Goal: Task Accomplishment & Management: Complete application form

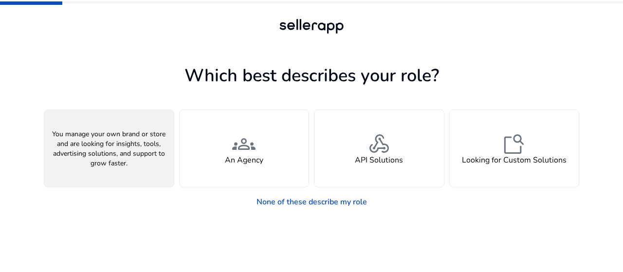
click at [98, 152] on span "person" at bounding box center [108, 143] width 23 height 23
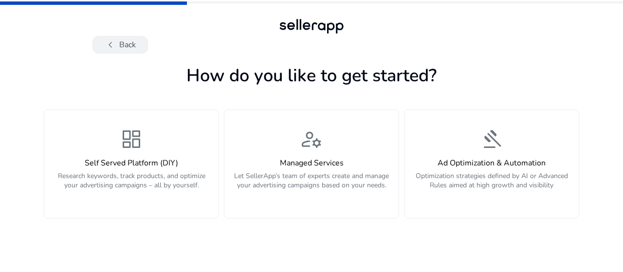
click at [112, 44] on span "chevron_left" at bounding box center [111, 45] width 12 height 12
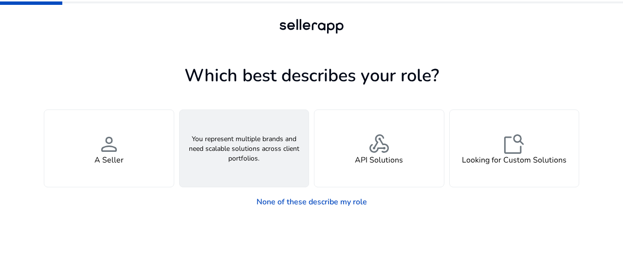
click at [217, 152] on div "groups An Agency" at bounding box center [244, 148] width 129 height 77
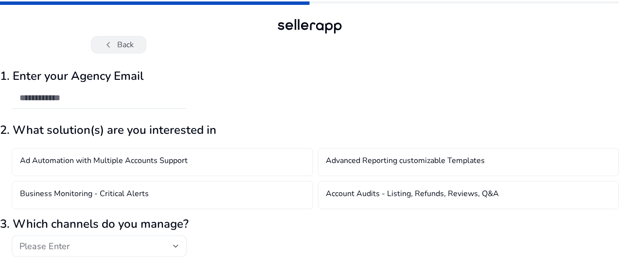
click at [103, 50] on span "chevron_left" at bounding box center [109, 45] width 12 height 12
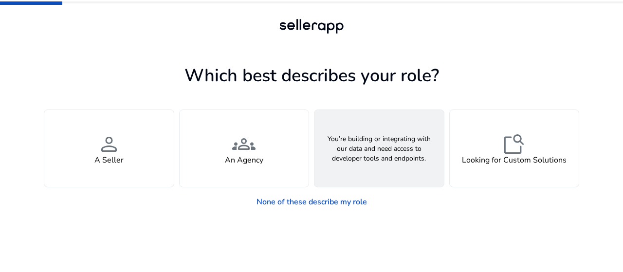
click at [375, 174] on div "webhook API Solutions" at bounding box center [378, 148] width 129 height 77
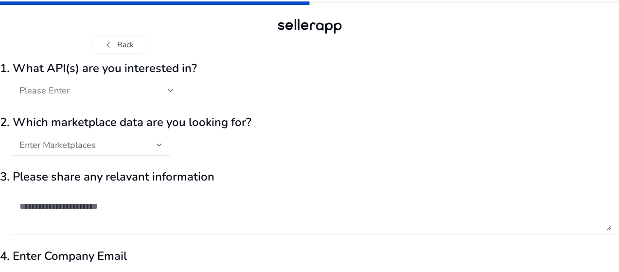
click at [129, 90] on div "Please Enter" at bounding box center [93, 90] width 149 height 11
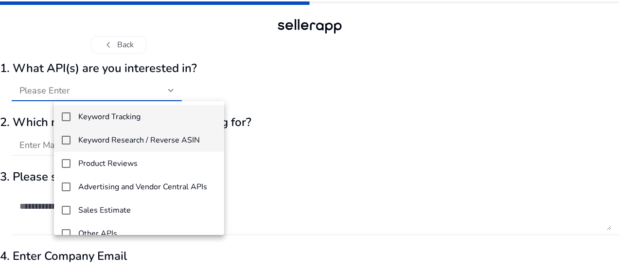
click at [129, 137] on h4 "Keyword Research / Reverse ASIN" at bounding box center [139, 140] width 122 height 9
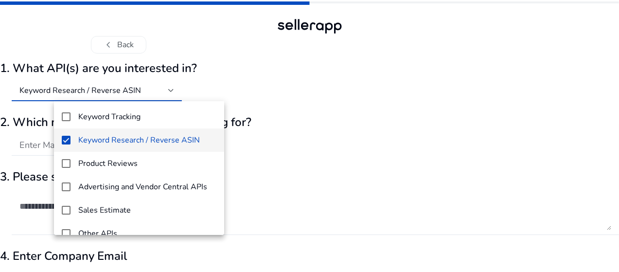
drag, startPoint x: 142, startPoint y: 132, endPoint x: 141, endPoint y: 137, distance: 4.9
click at [141, 133] on mat-option "Keyword Research / Reverse ASIN" at bounding box center [139, 139] width 170 height 23
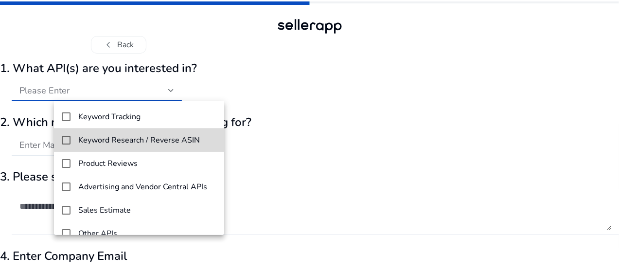
click at [141, 138] on h4 "Keyword Research / Reverse ASIN" at bounding box center [139, 140] width 122 height 9
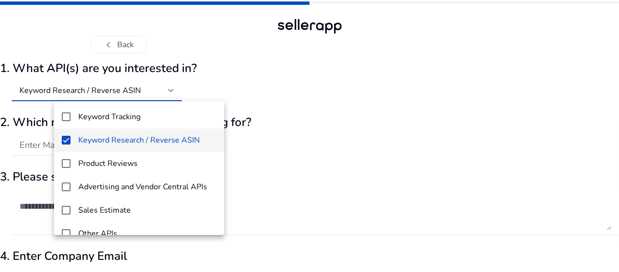
click at [352, 87] on div at bounding box center [309, 136] width 619 height 272
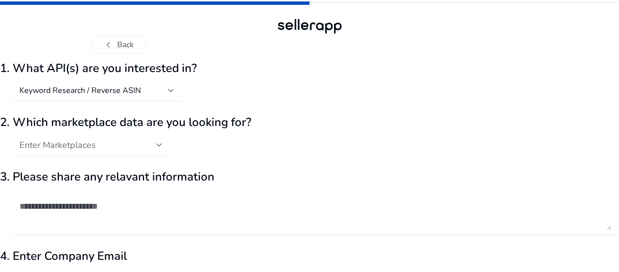
click at [96, 146] on span "Enter Marketplaces" at bounding box center [57, 145] width 76 height 12
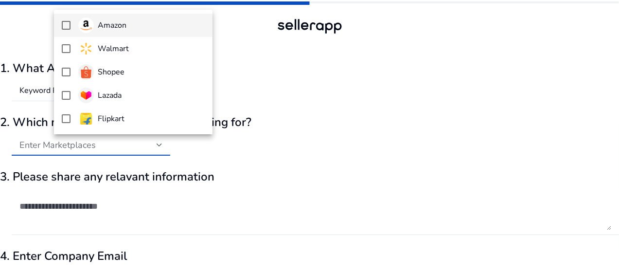
click at [118, 21] on h4 "Amazon" at bounding box center [112, 25] width 29 height 9
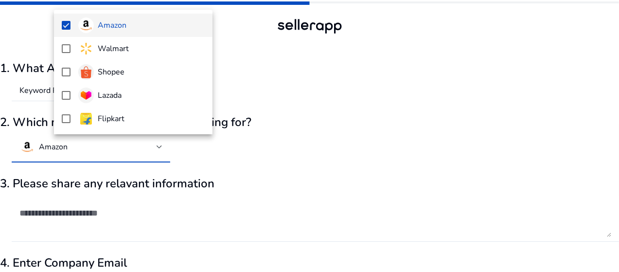
click at [300, 65] on div at bounding box center [309, 136] width 619 height 272
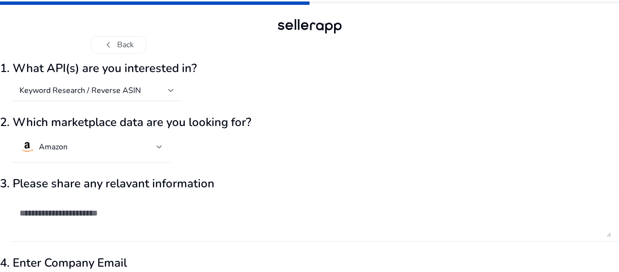
scroll to position [49, 0]
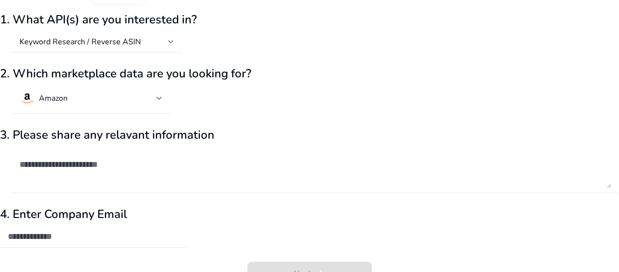
click at [127, 164] on textarea at bounding box center [315, 169] width 592 height 37
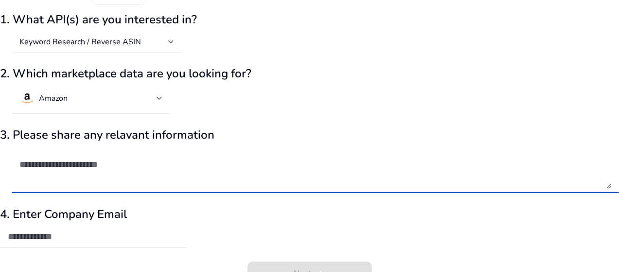
scroll to position [68, 0]
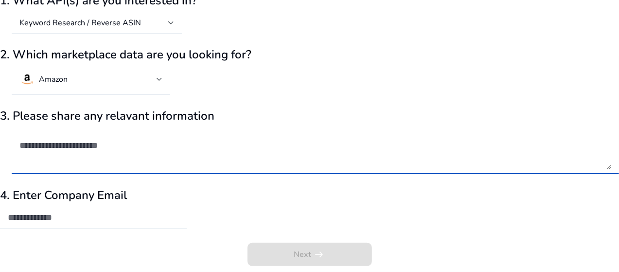
click at [106, 223] on div at bounding box center [93, 217] width 171 height 21
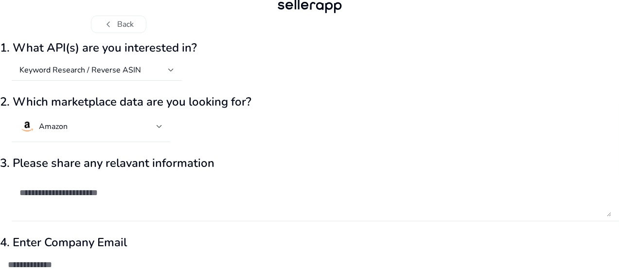
scroll to position [19, 0]
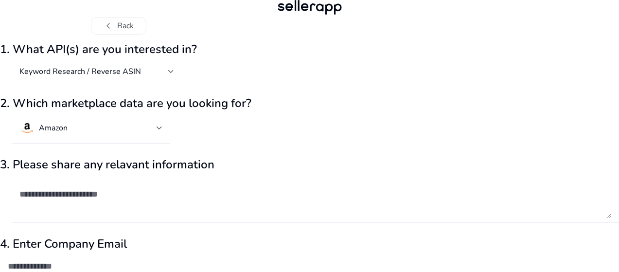
click at [128, 194] on textarea at bounding box center [315, 199] width 592 height 37
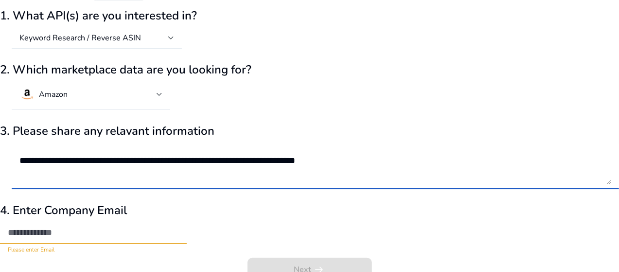
scroll to position [68, 0]
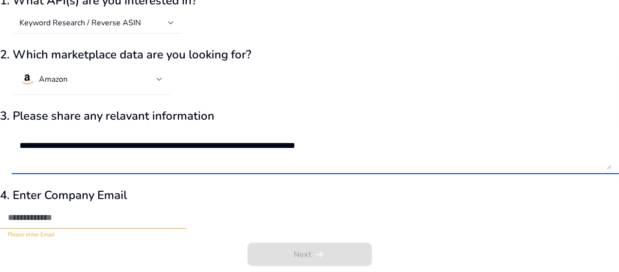
click at [383, 144] on textarea "**********" at bounding box center [315, 150] width 592 height 37
click at [353, 144] on textarea "**********" at bounding box center [315, 150] width 592 height 37
click at [385, 147] on textarea "**********" at bounding box center [315, 150] width 592 height 37
type textarea "**********"
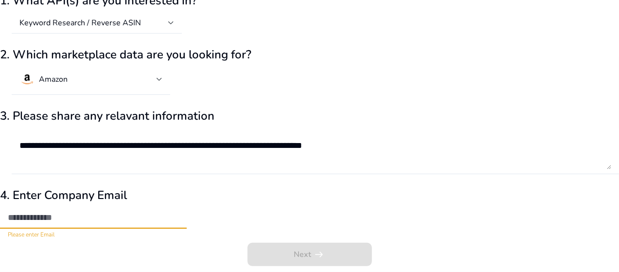
click at [87, 217] on input "email" at bounding box center [93, 217] width 171 height 11
click at [66, 241] on form "**********" at bounding box center [309, 133] width 619 height 278
click at [151, 219] on input "**********" at bounding box center [93, 217] width 171 height 11
type input "*"
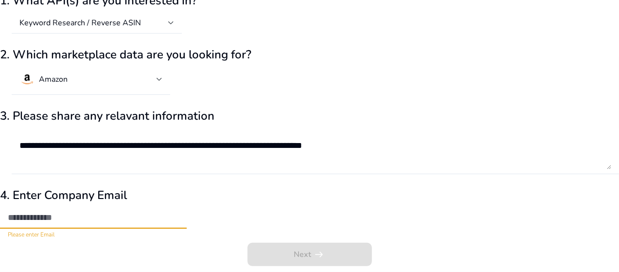
click at [133, 219] on input "email" at bounding box center [93, 217] width 171 height 11
type input "*"
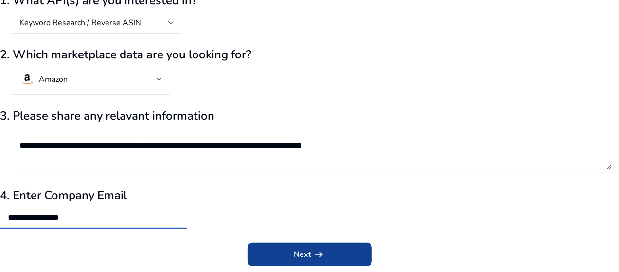
type input "**********"
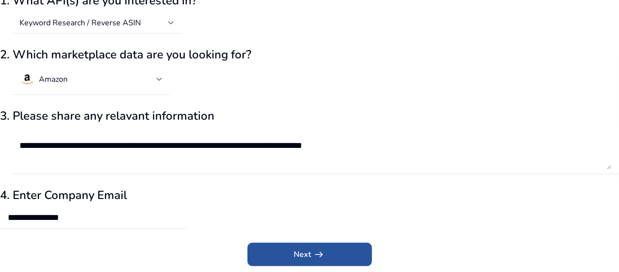
click at [306, 252] on span "Next arrow_right_alt" at bounding box center [309, 255] width 31 height 12
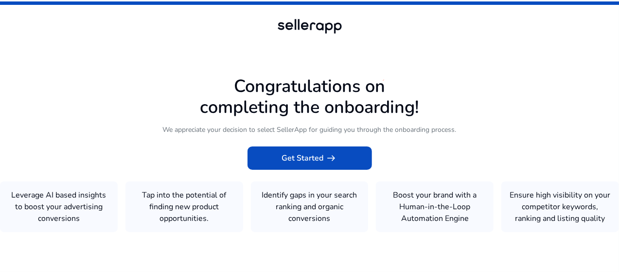
scroll to position [0, 0]
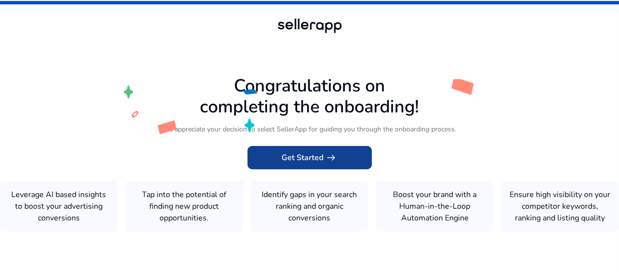
click at [306, 152] on span "Get Started arrow_right_alt" at bounding box center [309, 158] width 55 height 12
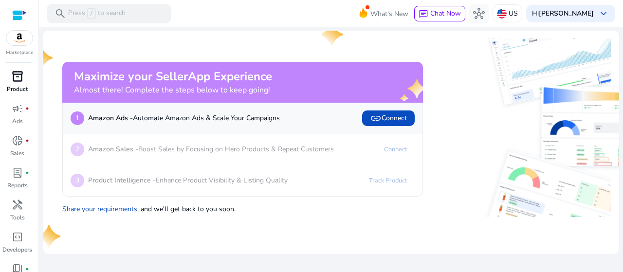
click at [16, 82] on span "inventory_2" at bounding box center [18, 77] width 12 height 12
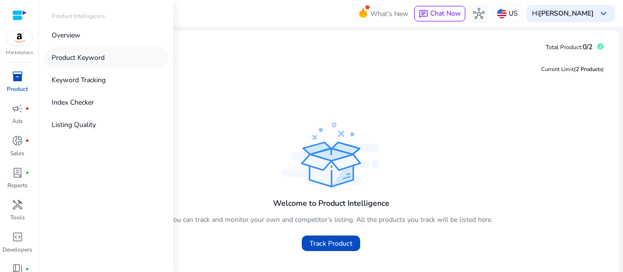
click at [82, 58] on p "Product Keyword" at bounding box center [78, 58] width 53 height 10
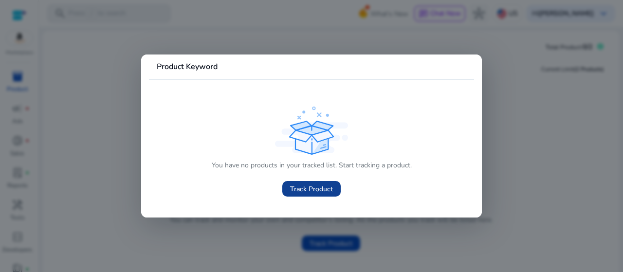
click at [304, 187] on span "Track Product" at bounding box center [311, 189] width 43 height 10
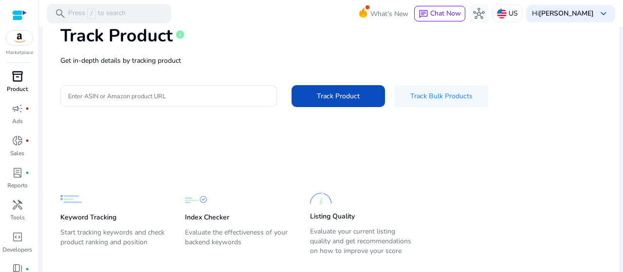
scroll to position [79, 0]
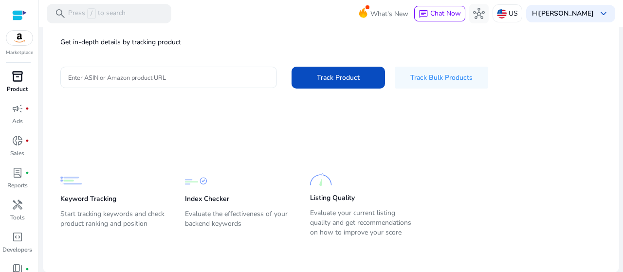
click at [126, 79] on input "Enter ASIN or Amazon product URL" at bounding box center [168, 77] width 201 height 11
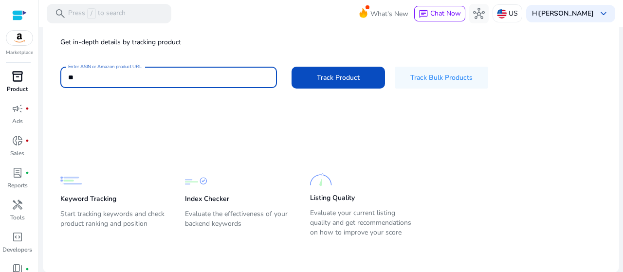
type input "*"
type input "**********"
click at [291, 67] on button "Track Product" at bounding box center [337, 78] width 93 height 22
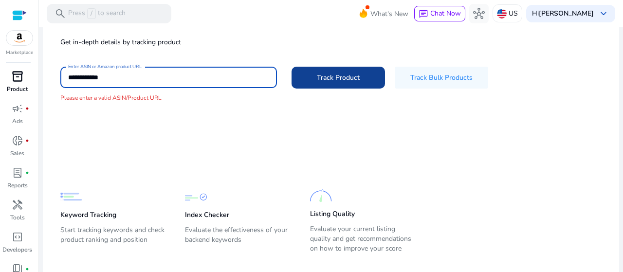
click at [356, 83] on span at bounding box center [337, 77] width 93 height 23
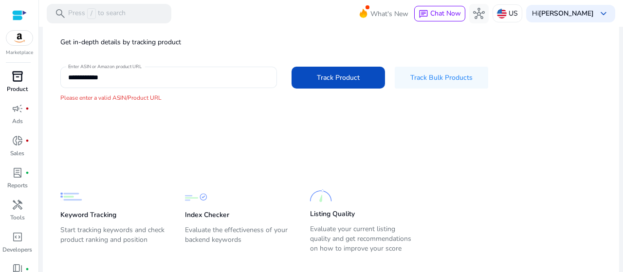
click at [139, 87] on div "**********" at bounding box center [168, 77] width 201 height 21
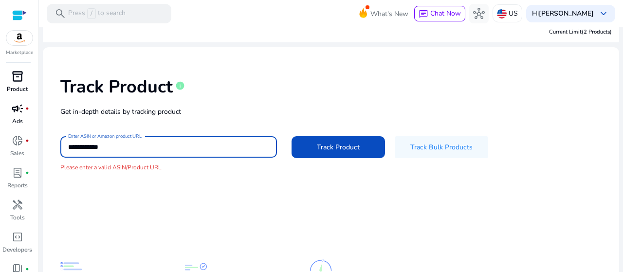
scroll to position [0, 0]
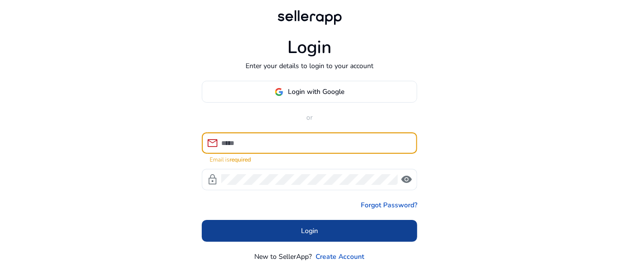
type input "**********"
click at [292, 235] on span at bounding box center [310, 230] width 216 height 23
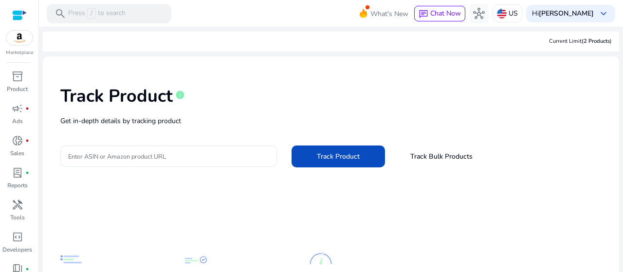
click at [122, 158] on input "Enter ASIN or Amazon product URL" at bounding box center [168, 156] width 201 height 11
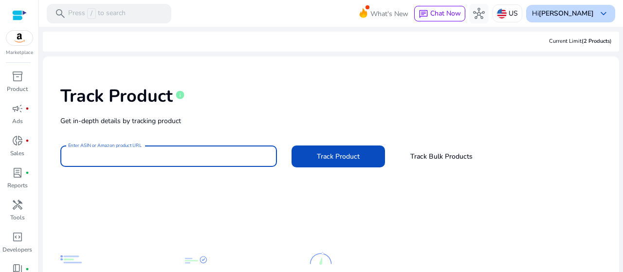
click at [597, 14] on span "keyboard_arrow_down" at bounding box center [603, 14] width 12 height 12
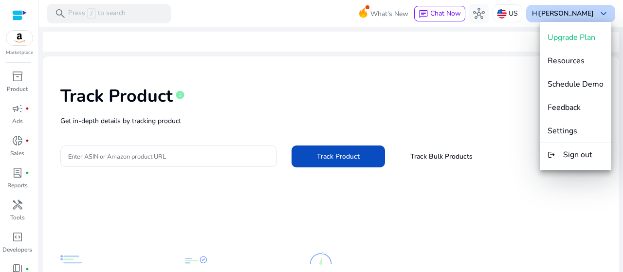
click at [597, 14] on div at bounding box center [311, 136] width 623 height 272
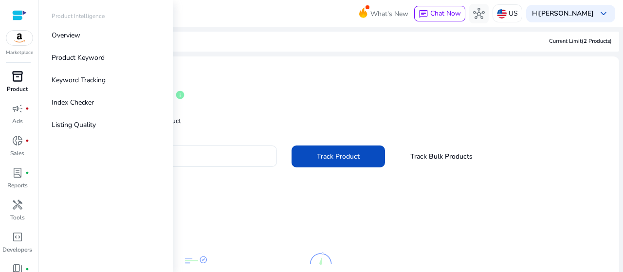
click at [15, 82] on span "inventory_2" at bounding box center [18, 77] width 12 height 12
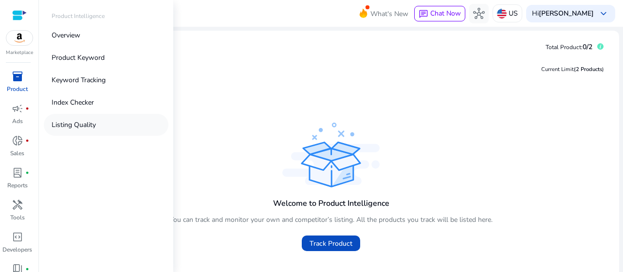
click at [88, 123] on p "Listing Quality" at bounding box center [74, 125] width 44 height 10
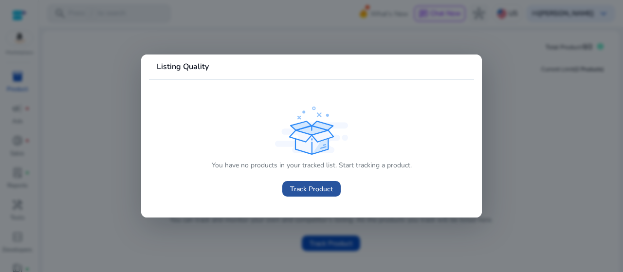
click at [304, 188] on span "Track Product" at bounding box center [311, 189] width 43 height 10
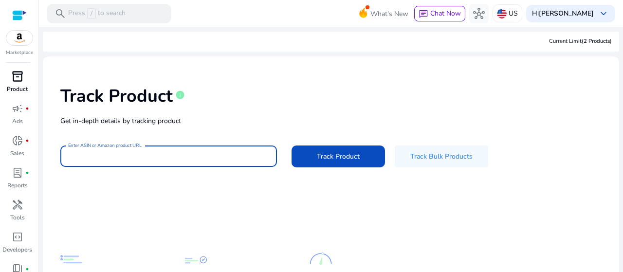
click at [163, 156] on input "Enter ASIN or Amazon product URL" at bounding box center [168, 156] width 201 height 11
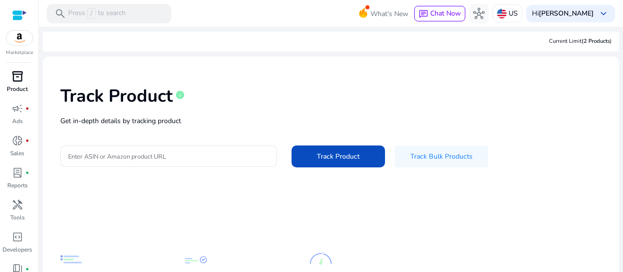
click at [17, 80] on span "inventory_2" at bounding box center [18, 77] width 12 height 12
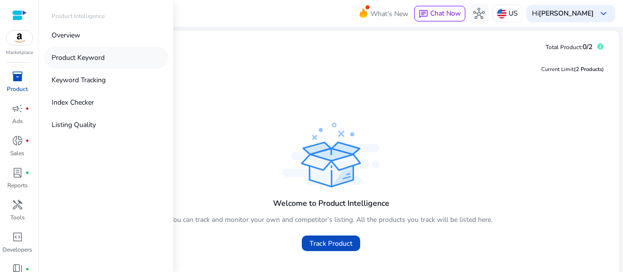
click at [86, 57] on p "Product Keyword" at bounding box center [78, 58] width 53 height 10
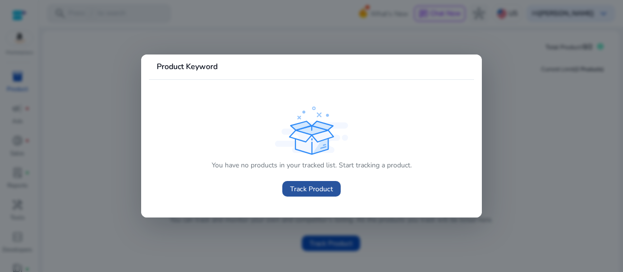
click at [312, 195] on span at bounding box center [311, 188] width 58 height 23
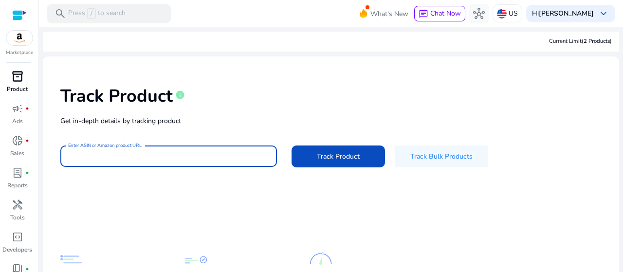
click at [171, 158] on input "Enter ASIN or Amazon product URL" at bounding box center [168, 156] width 201 height 11
type input "*****"
